Goal: Task Accomplishment & Management: Complete application form

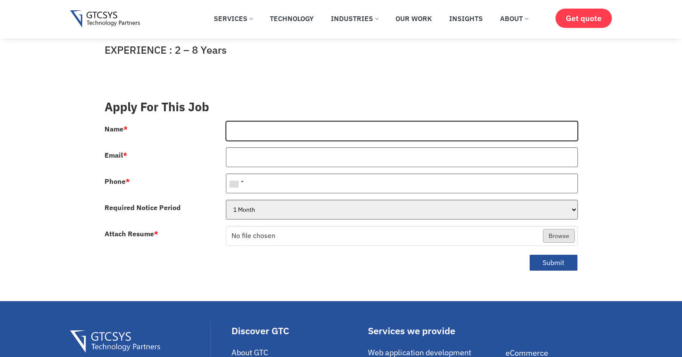
drag, startPoint x: 0, startPoint y: 0, endPoint x: 270, endPoint y: 122, distance: 296.3
click at [270, 122] on input "Name *" at bounding box center [402, 131] width 352 height 20
type input "ROHIT KUMAR"
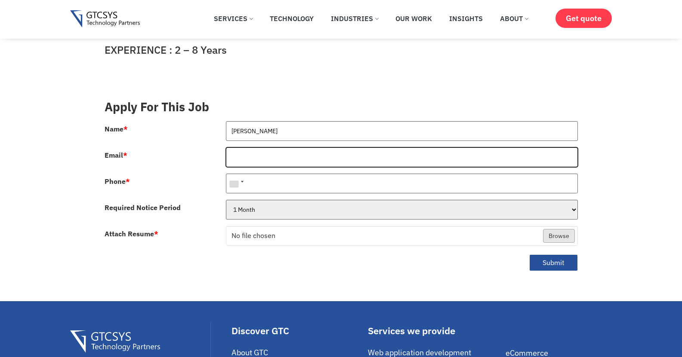
type input "rohitksingh887@gmail.com"
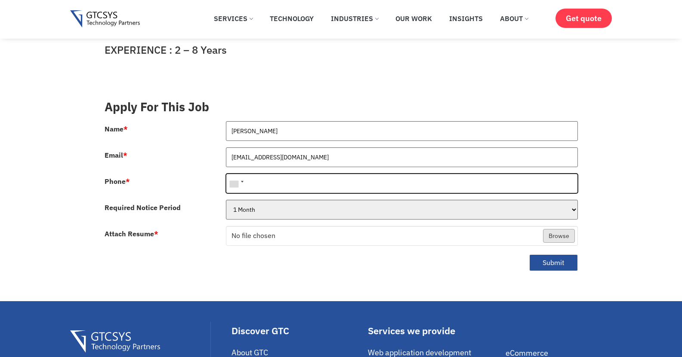
type input "+916200212814"
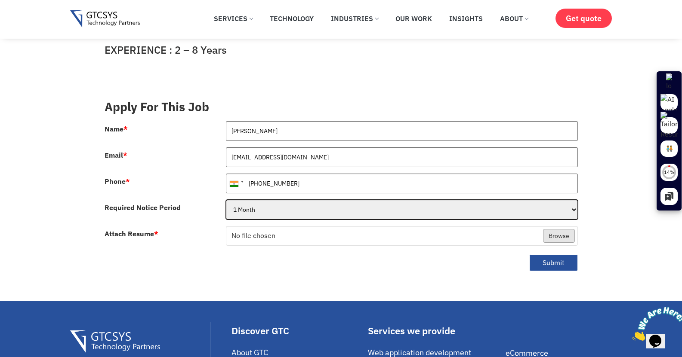
click at [254, 200] on select "1 Month 2 Months 3Months" at bounding box center [402, 210] width 352 height 20
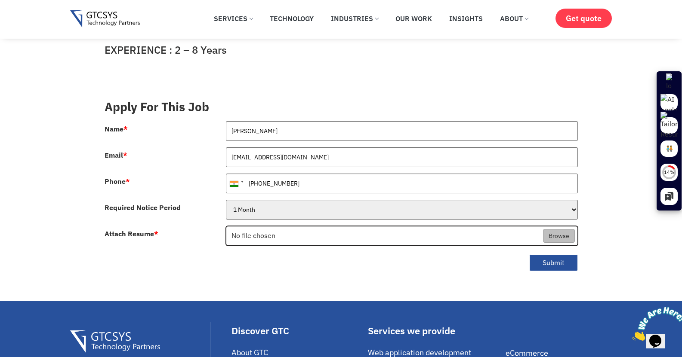
click at [252, 227] on input "Attach Resume *" at bounding box center [401, 237] width 351 height 20
type input "C:\fakepath\Rohit_Kumar_Resume.pdf"
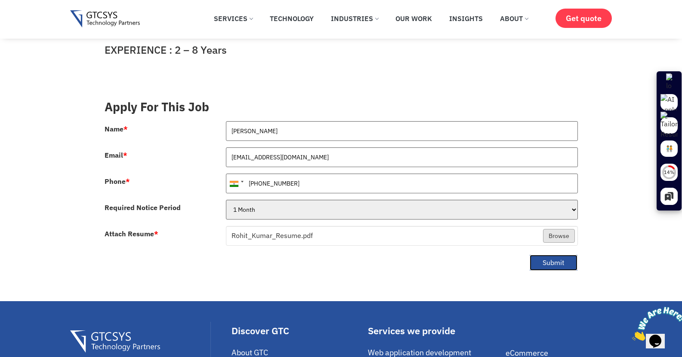
click at [555, 255] on button "Submit" at bounding box center [553, 263] width 49 height 17
